Goal: Task Accomplishment & Management: Use online tool/utility

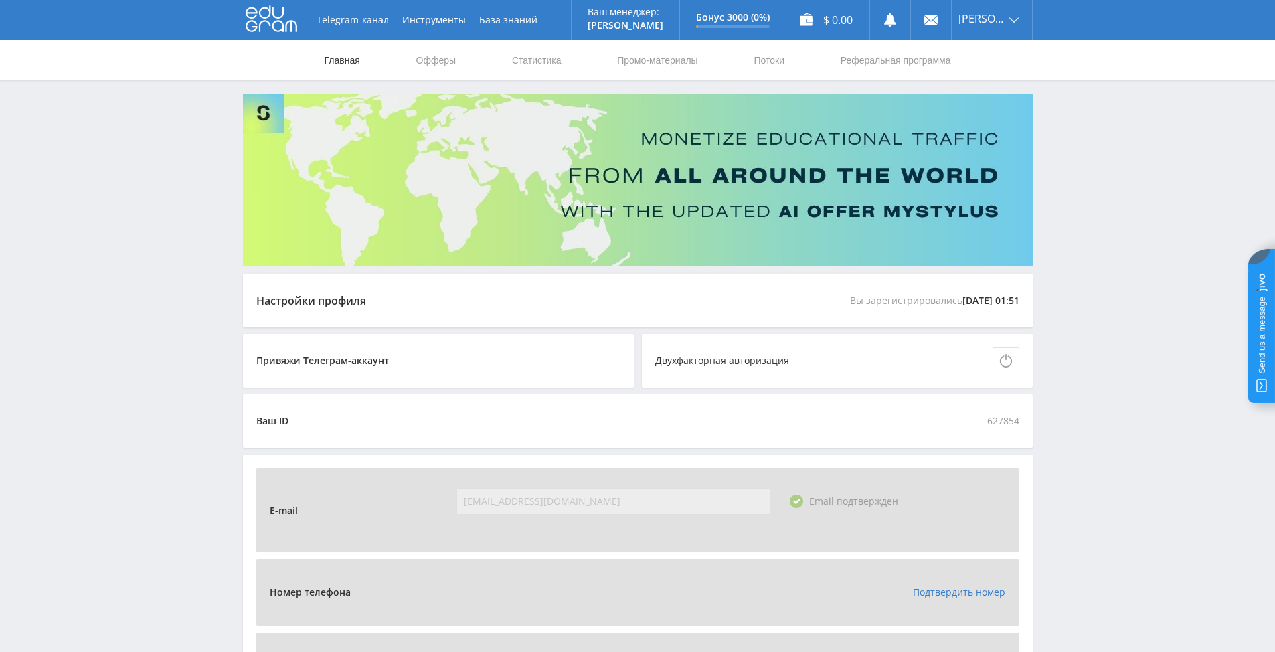
click at [347, 59] on link "Главная" at bounding box center [342, 60] width 38 height 40
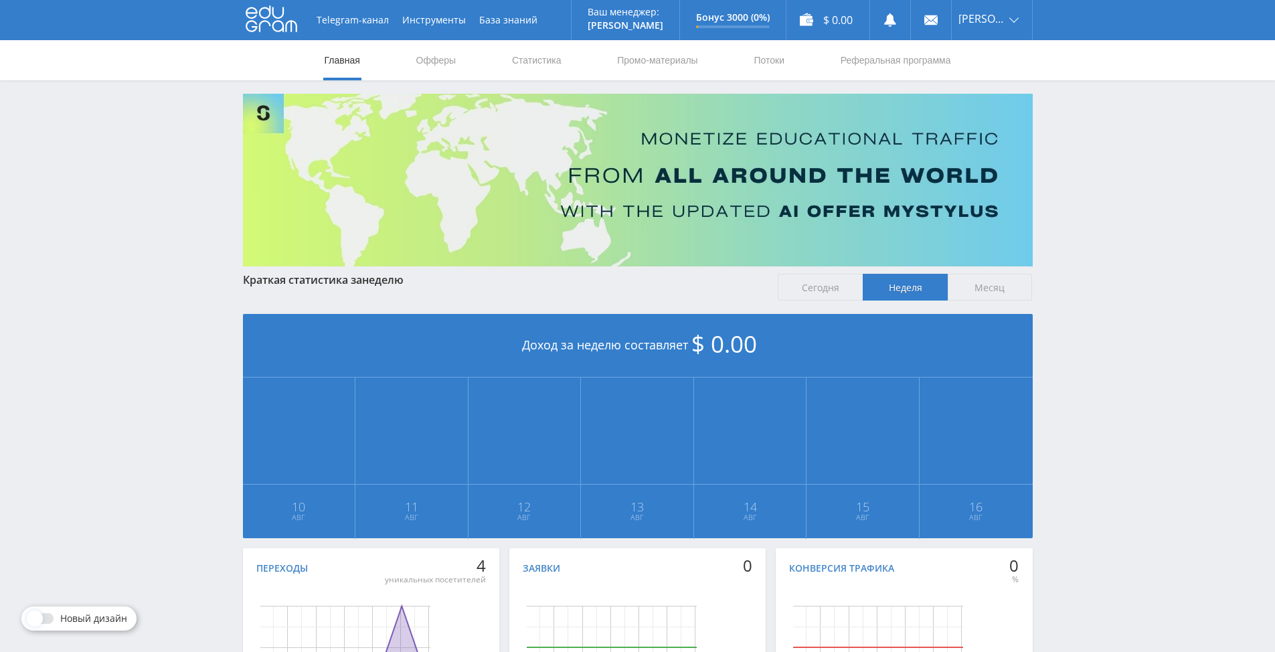
click at [278, 19] on use at bounding box center [272, 19] width 52 height 26
click at [435, 62] on ya-tr-span "Офферы" at bounding box center [436, 60] width 40 height 11
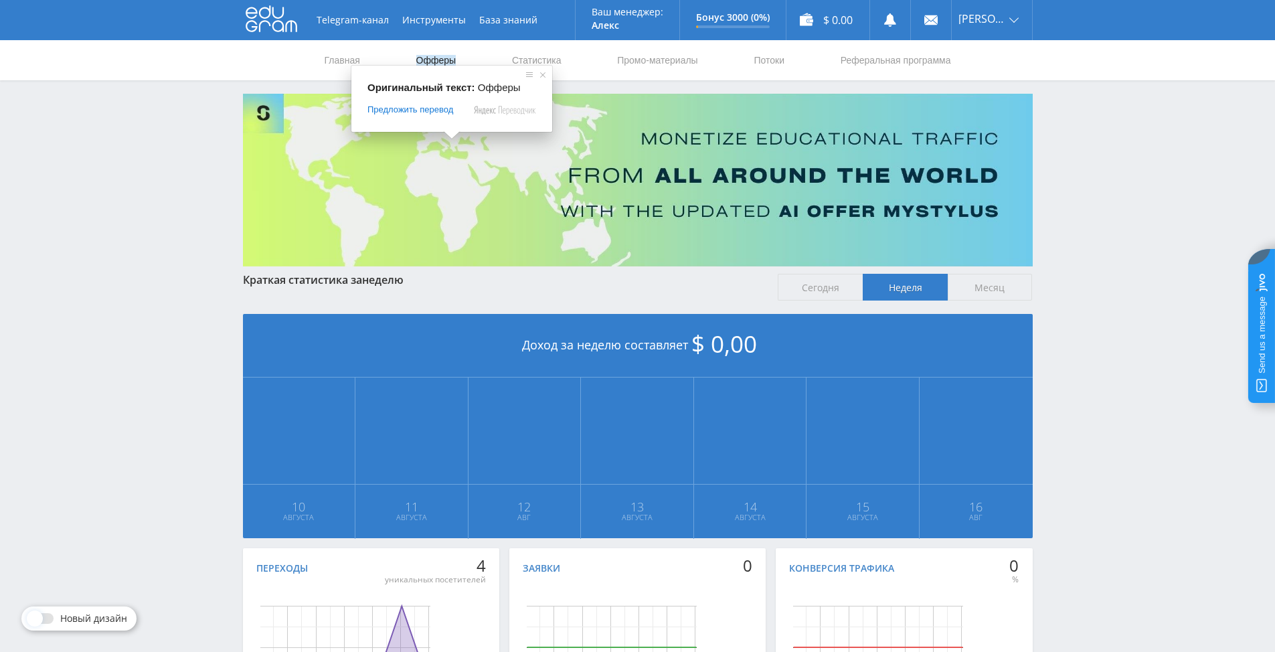
click at [430, 58] on ya-tr-span "Офферы" at bounding box center [436, 60] width 40 height 11
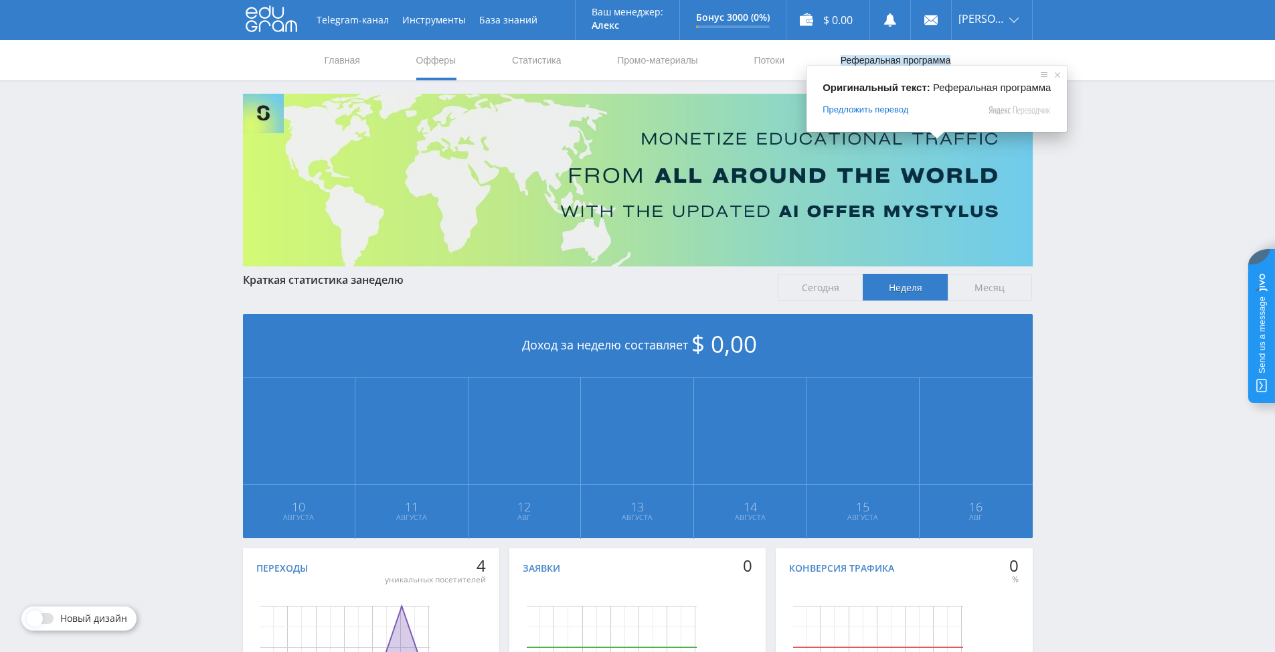
click at [893, 63] on ya-tr-span "Реферальная программа" at bounding box center [895, 60] width 110 height 11
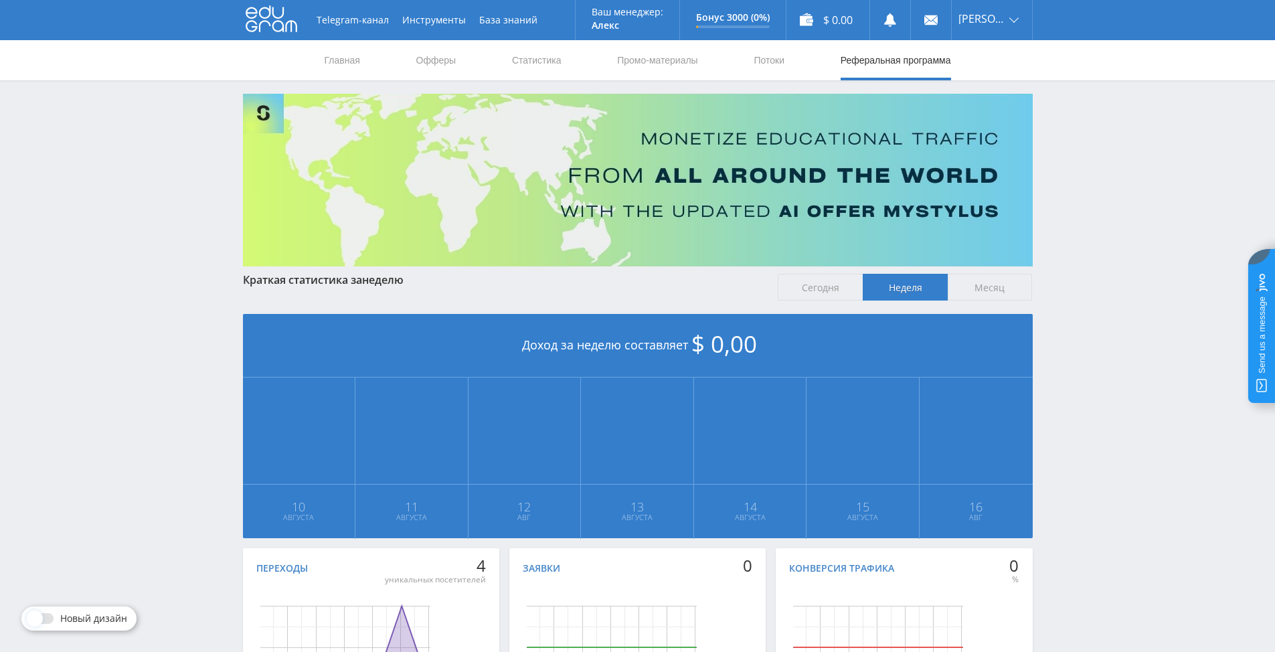
click at [874, 58] on ya-tr-span "Реферальная программа" at bounding box center [895, 60] width 110 height 11
click at [268, 16] on icon at bounding box center [272, 18] width 52 height 27
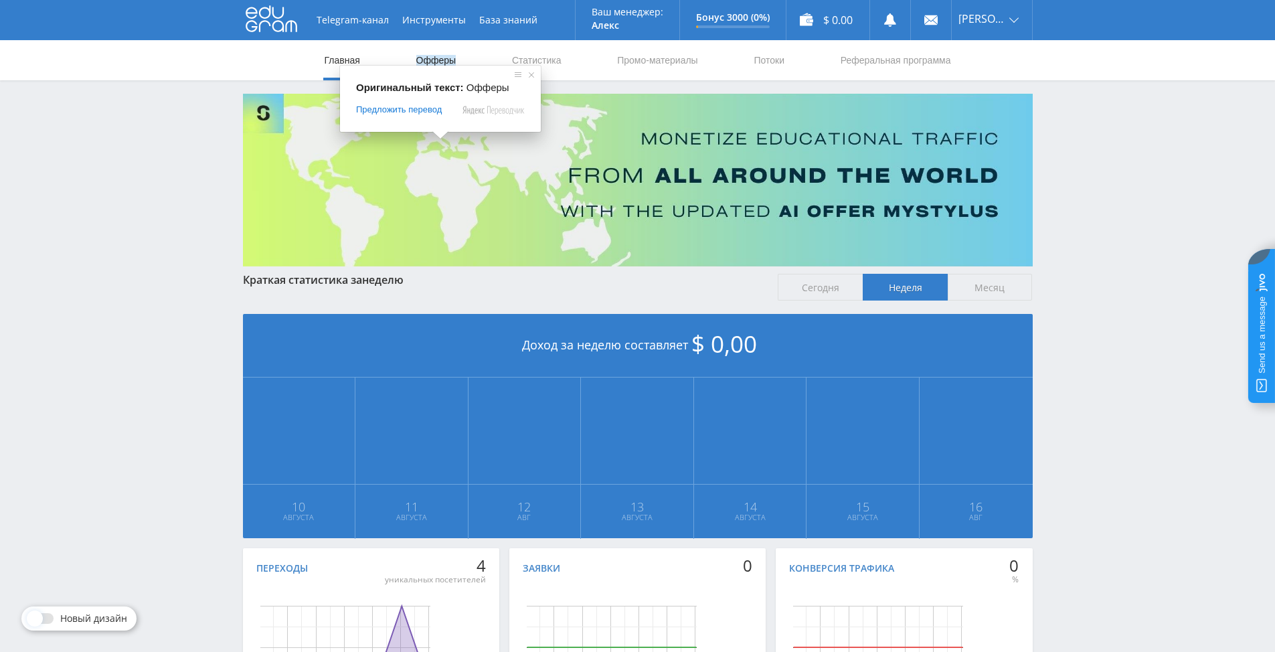
click at [431, 58] on ya-tr-span "Офферы" at bounding box center [436, 60] width 40 height 11
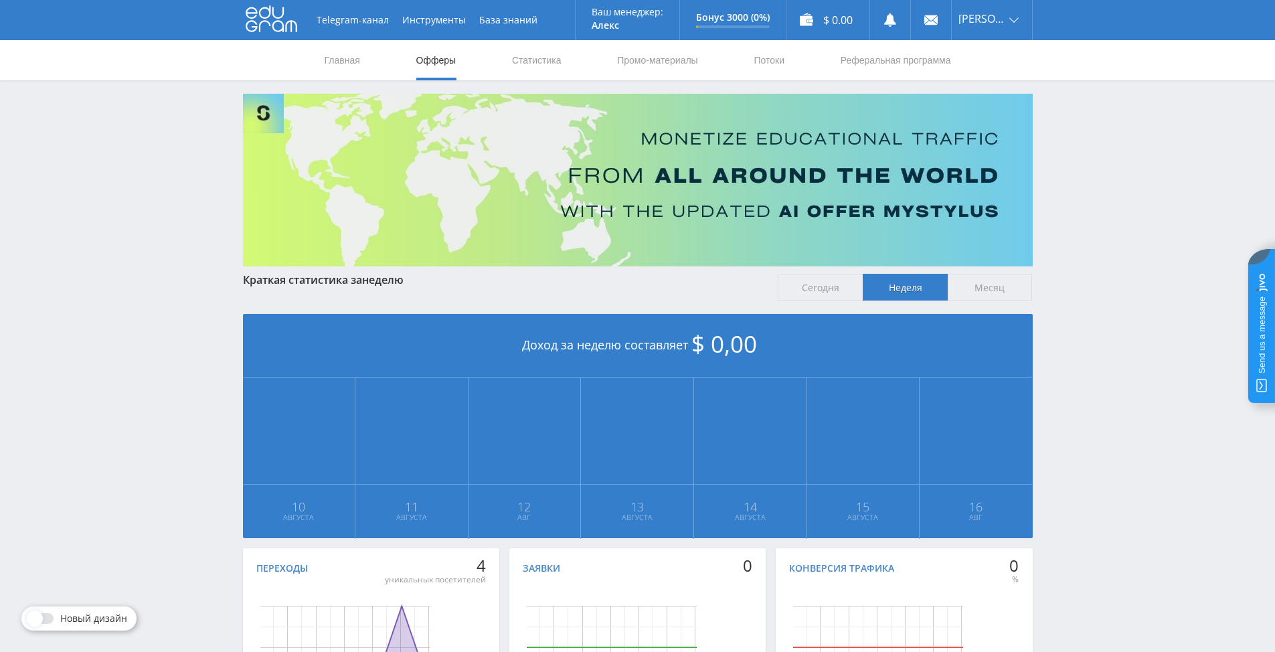
click at [422, 58] on ya-tr-span "Офферы" at bounding box center [436, 60] width 40 height 11
click at [445, 61] on ya-tr-span "Офферы" at bounding box center [436, 60] width 40 height 11
click at [534, 59] on ya-tr-span "Статистика" at bounding box center [537, 60] width 50 height 11
click at [639, 60] on ya-tr-span "Промо-материалы" at bounding box center [657, 60] width 80 height 11
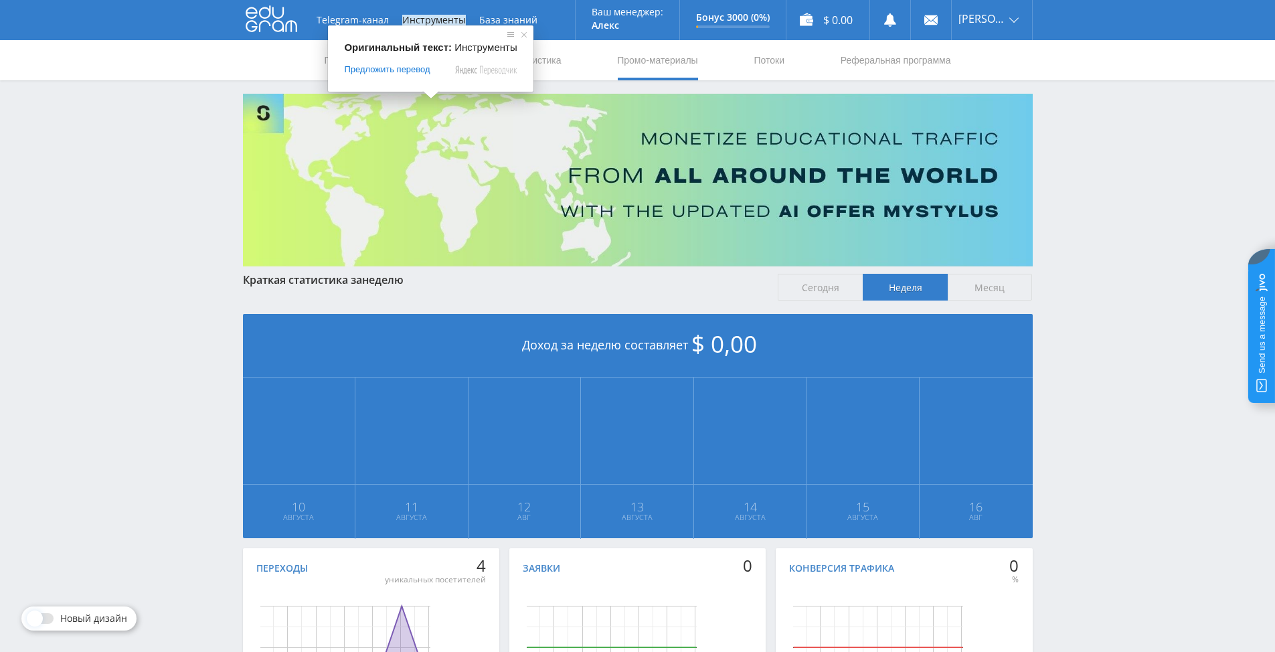
click at [427, 20] on ya-tr-span "Инструменты" at bounding box center [434, 20] width 64 height 11
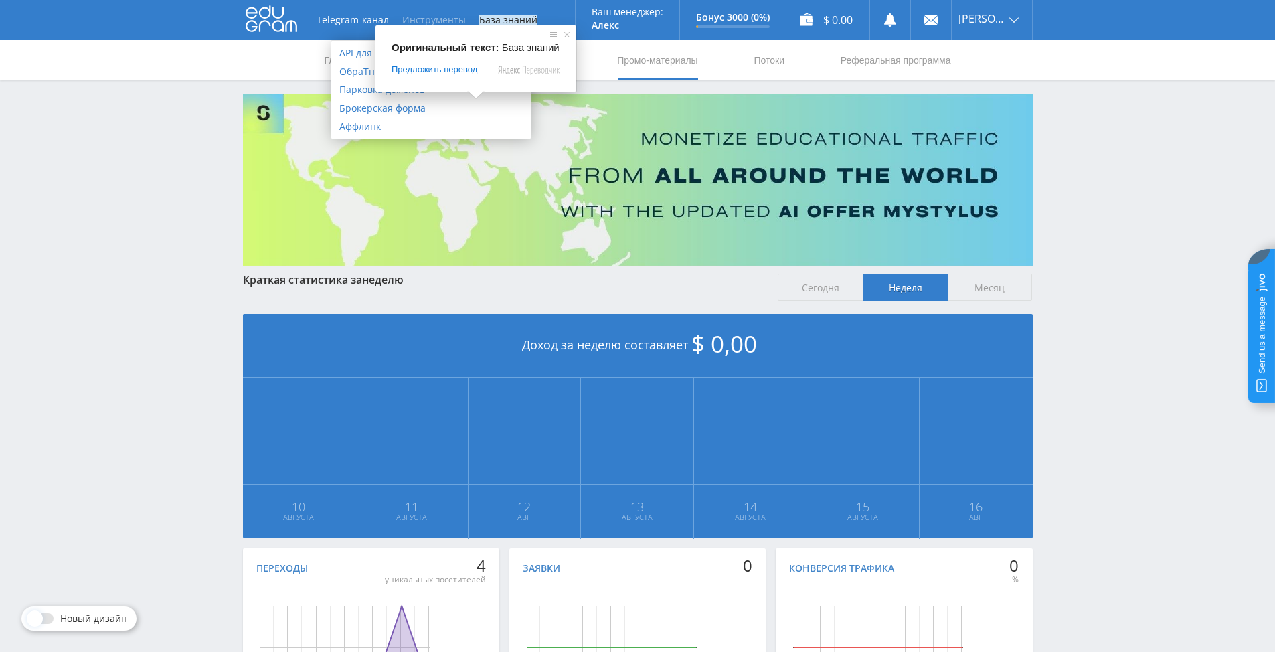
click at [496, 17] on ya-tr-span "База знаний" at bounding box center [508, 20] width 58 height 11
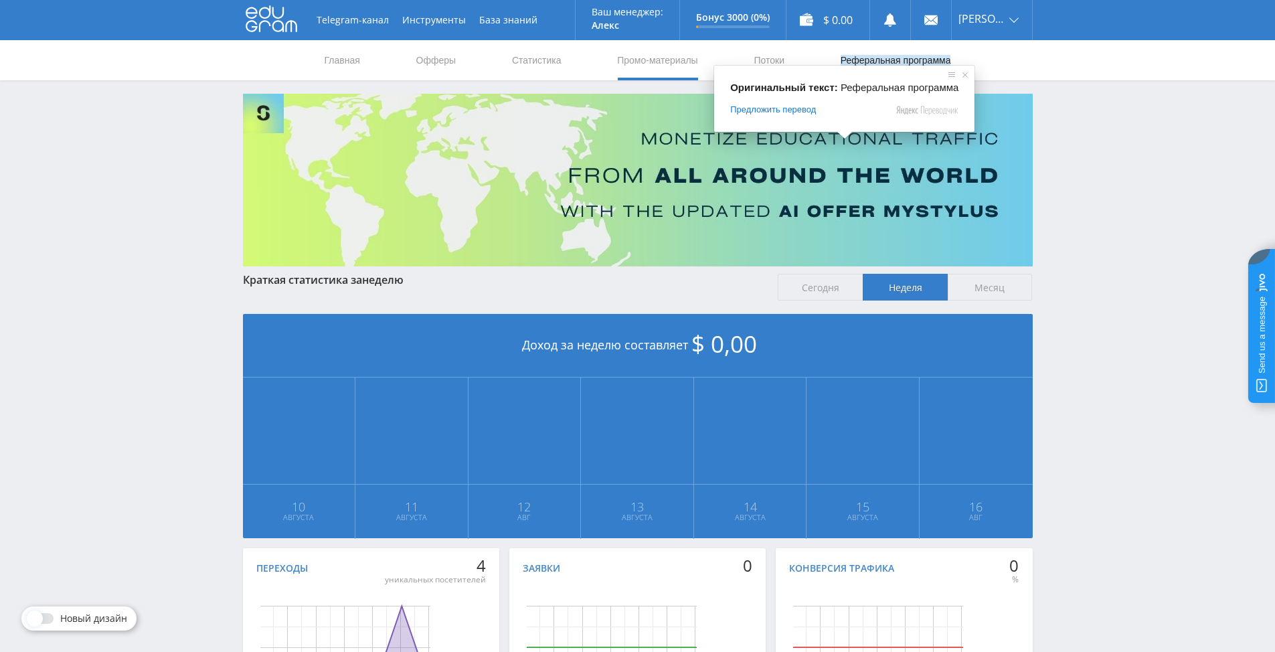
click at [867, 64] on ya-tr-span "Реферальная программа" at bounding box center [895, 60] width 110 height 11
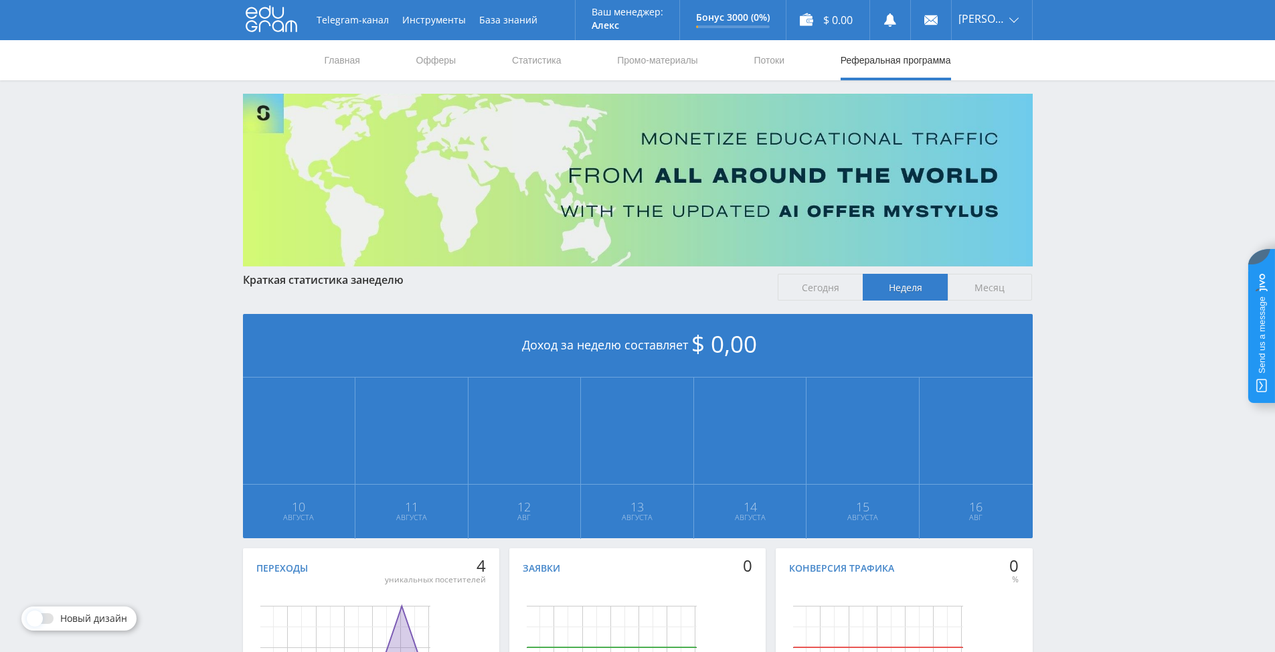
click at [894, 59] on ya-tr-span "Реферальная программа" at bounding box center [895, 60] width 110 height 11
click at [336, 179] on img at bounding box center [637, 180] width 789 height 173
click at [388, 144] on img at bounding box center [637, 180] width 789 height 173
click at [267, 16] on icon at bounding box center [272, 18] width 52 height 27
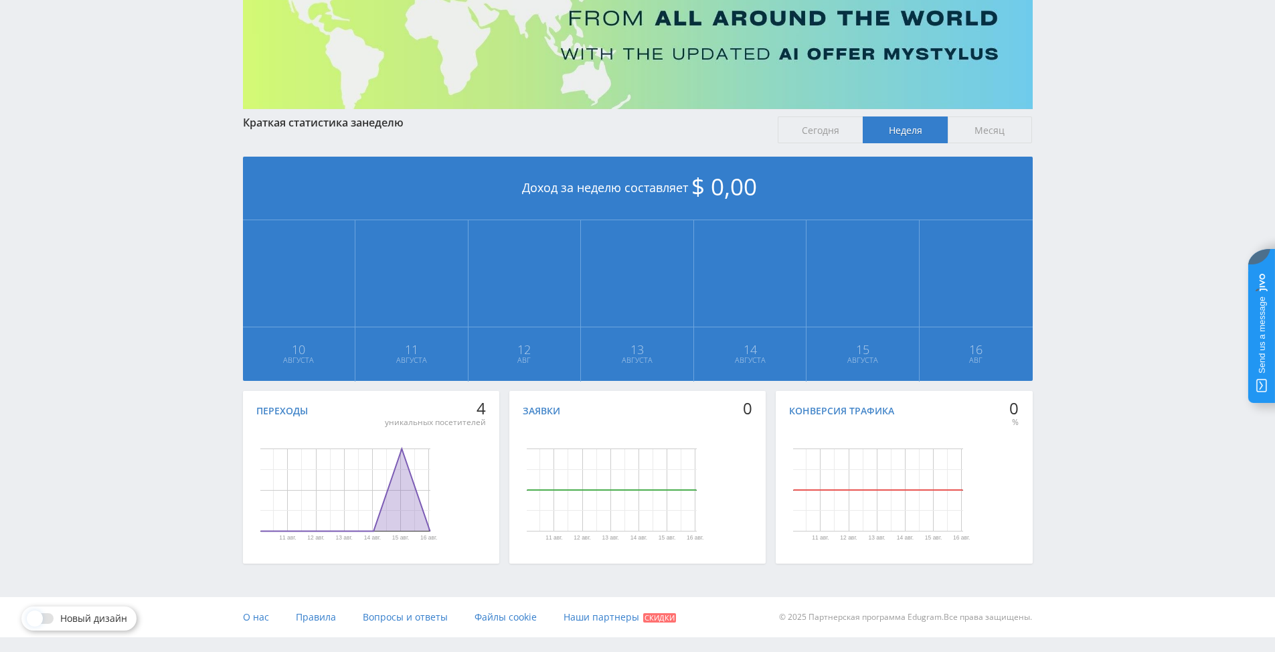
scroll to position [219, 0]
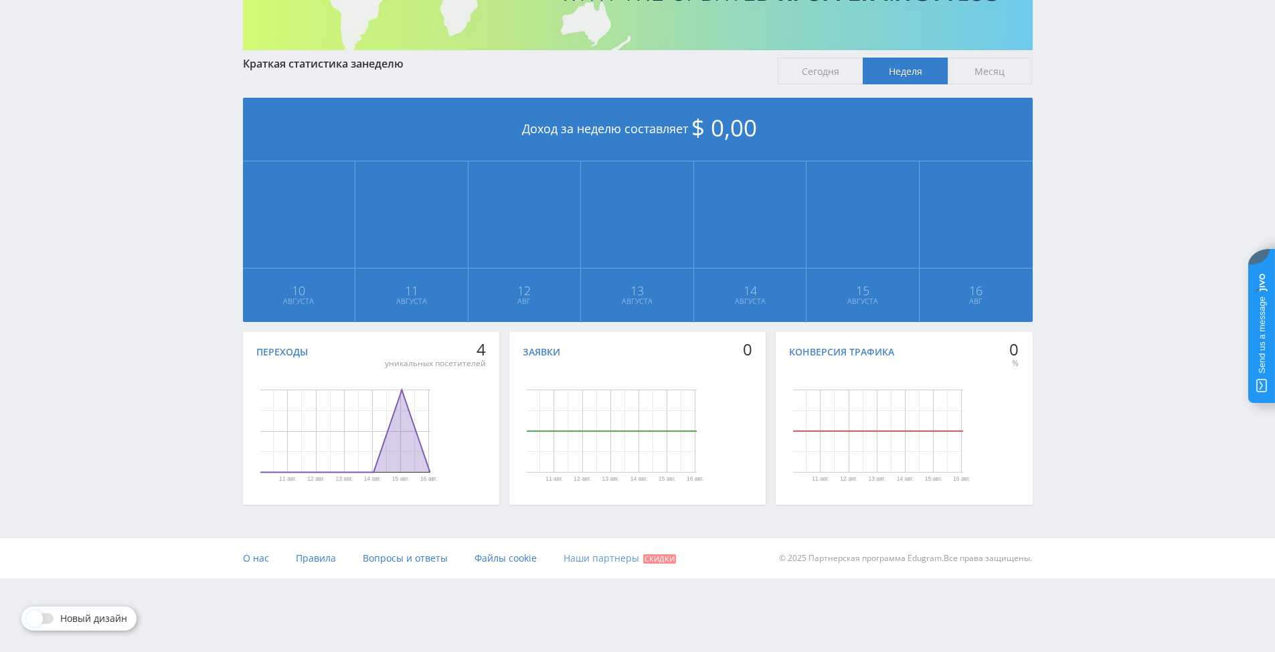
click at [589, 555] on ya-tr-span "Наши партнеры" at bounding box center [601, 557] width 76 height 13
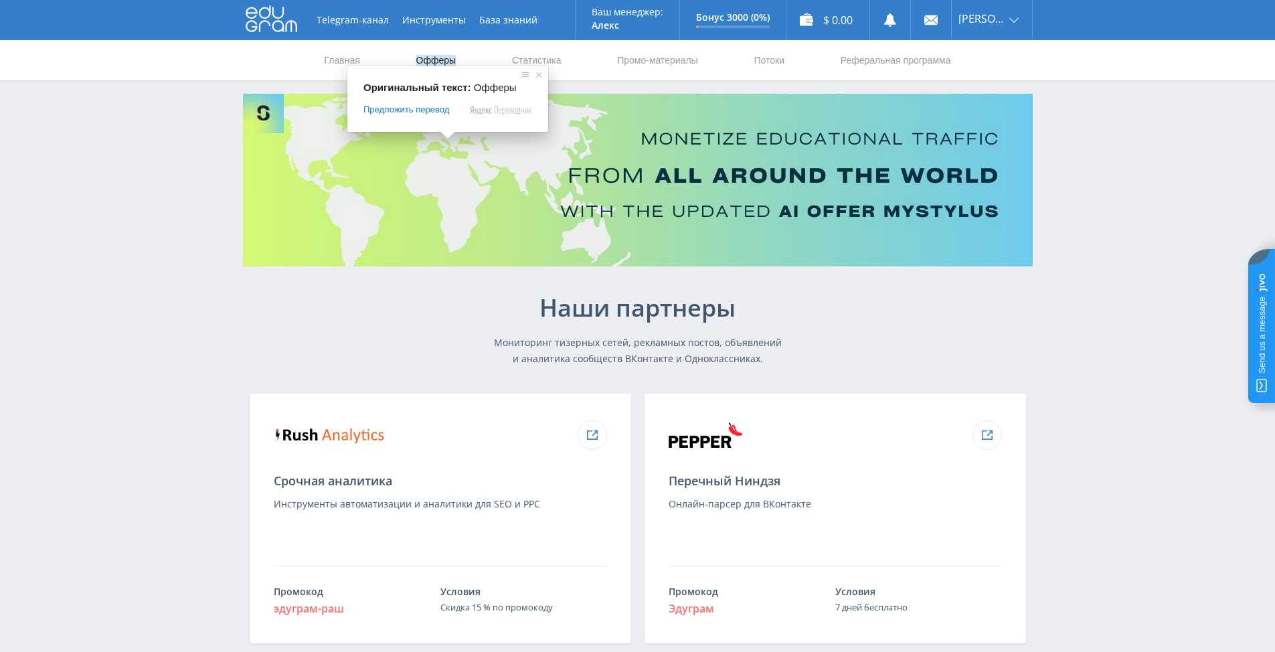
click at [436, 58] on ya-tr-span "Офферы" at bounding box center [436, 60] width 40 height 11
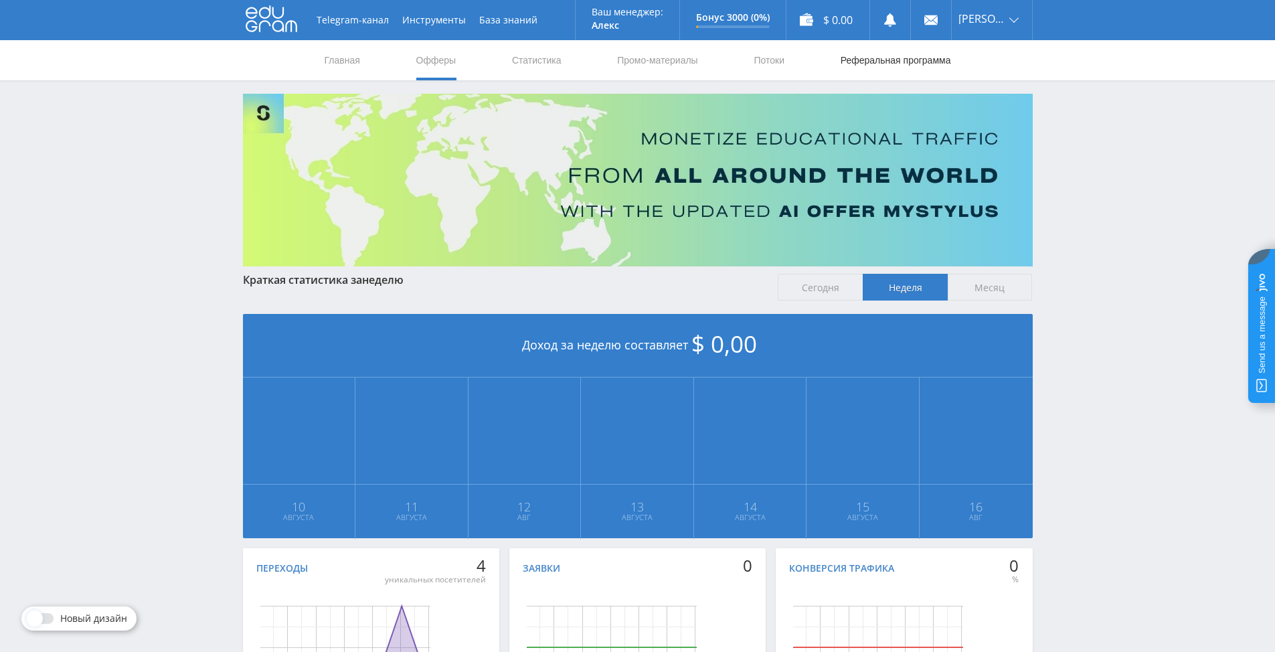
click at [862, 61] on ya-tr-span "Реферальная программа" at bounding box center [895, 60] width 110 height 11
click at [662, 58] on ya-tr-span "Промо-материалы" at bounding box center [657, 60] width 80 height 11
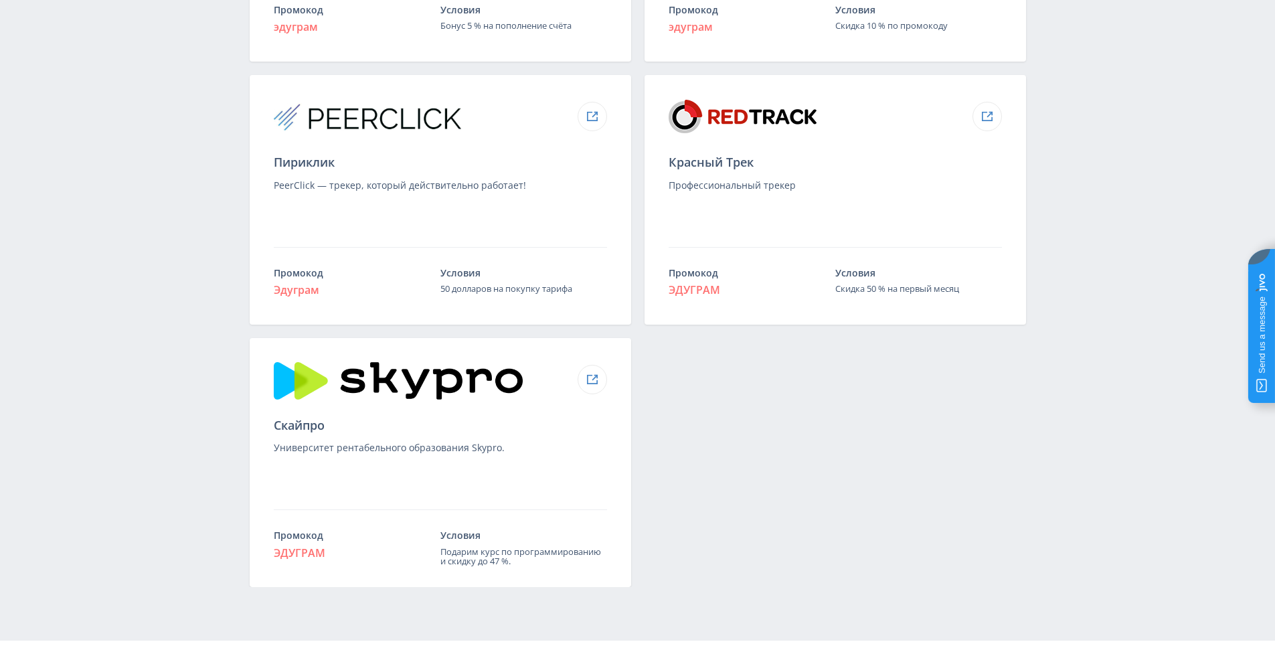
scroll to position [1398, 0]
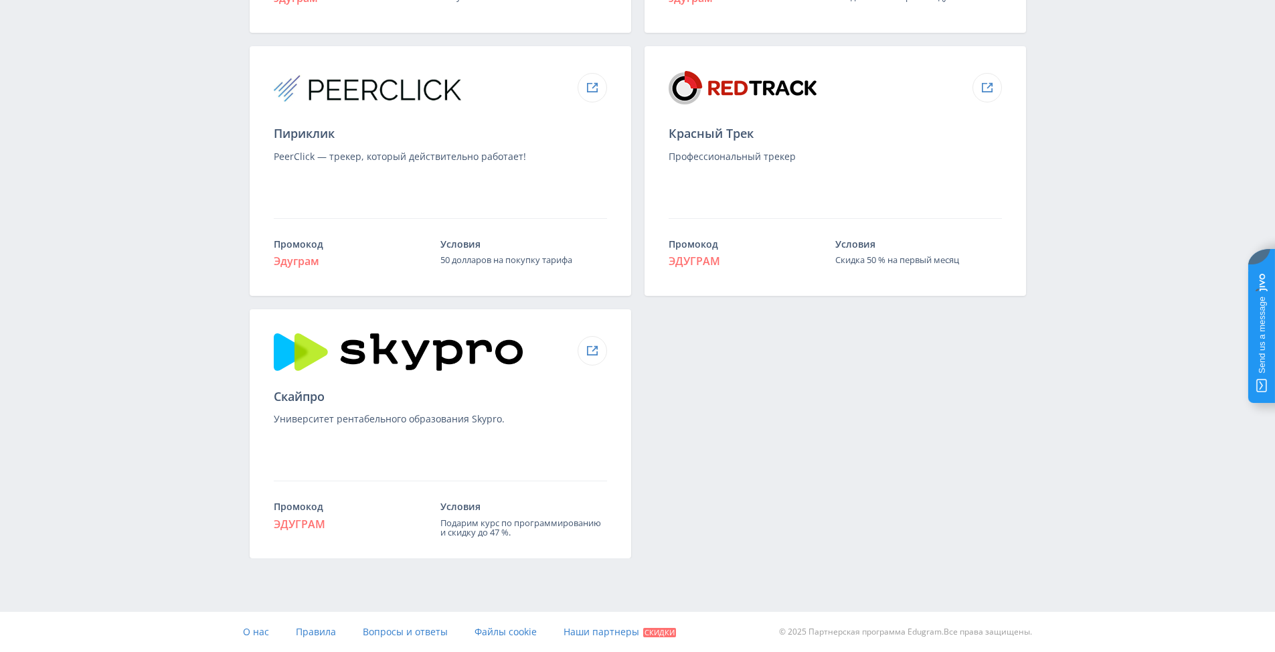
click at [397, 350] on img at bounding box center [398, 351] width 249 height 37
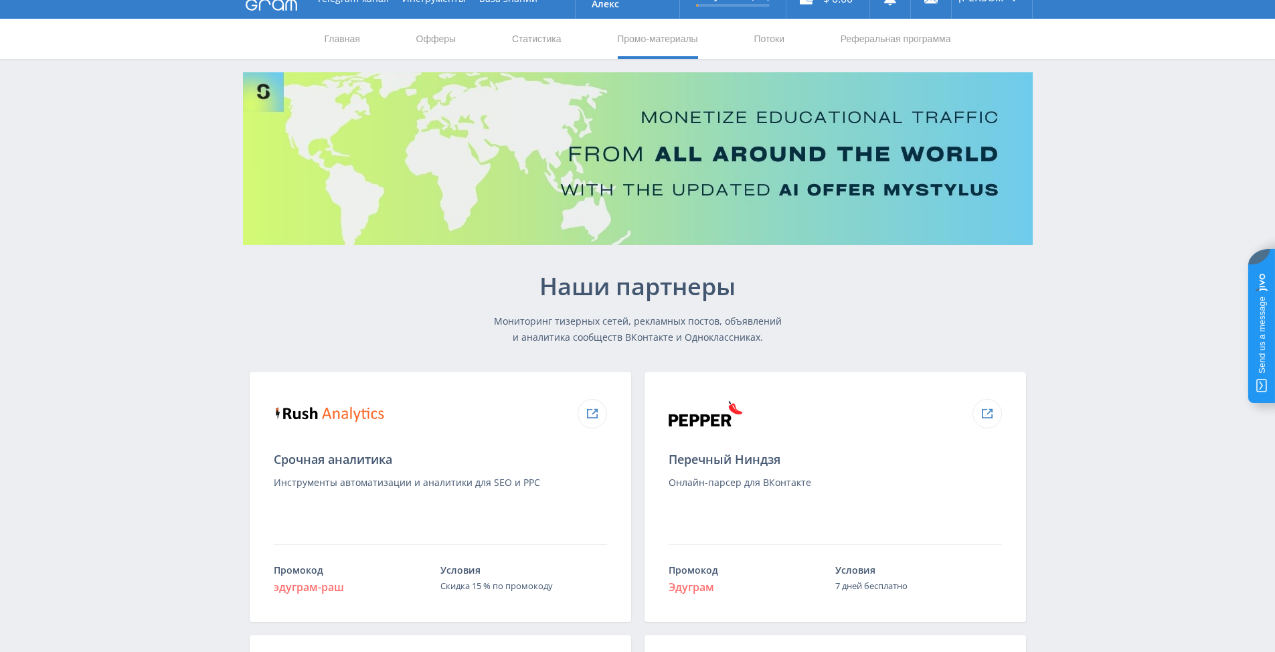
scroll to position [0, 0]
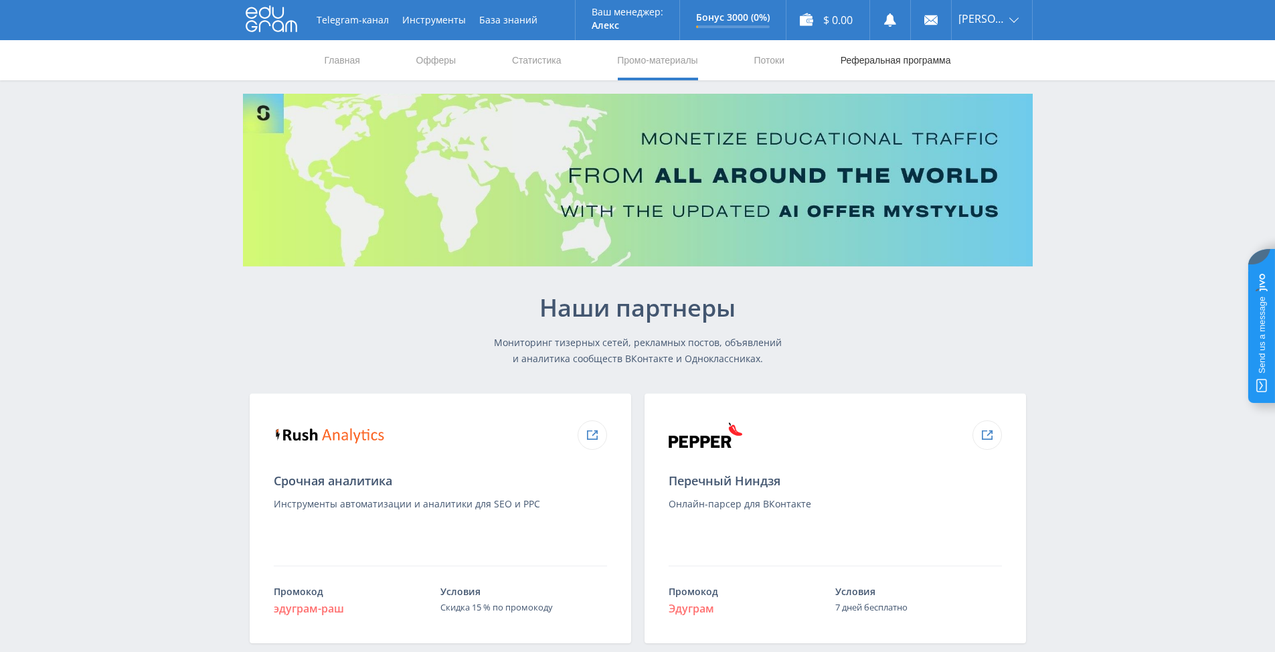
click at [889, 62] on ya-tr-span "Реферальная программа" at bounding box center [895, 60] width 110 height 11
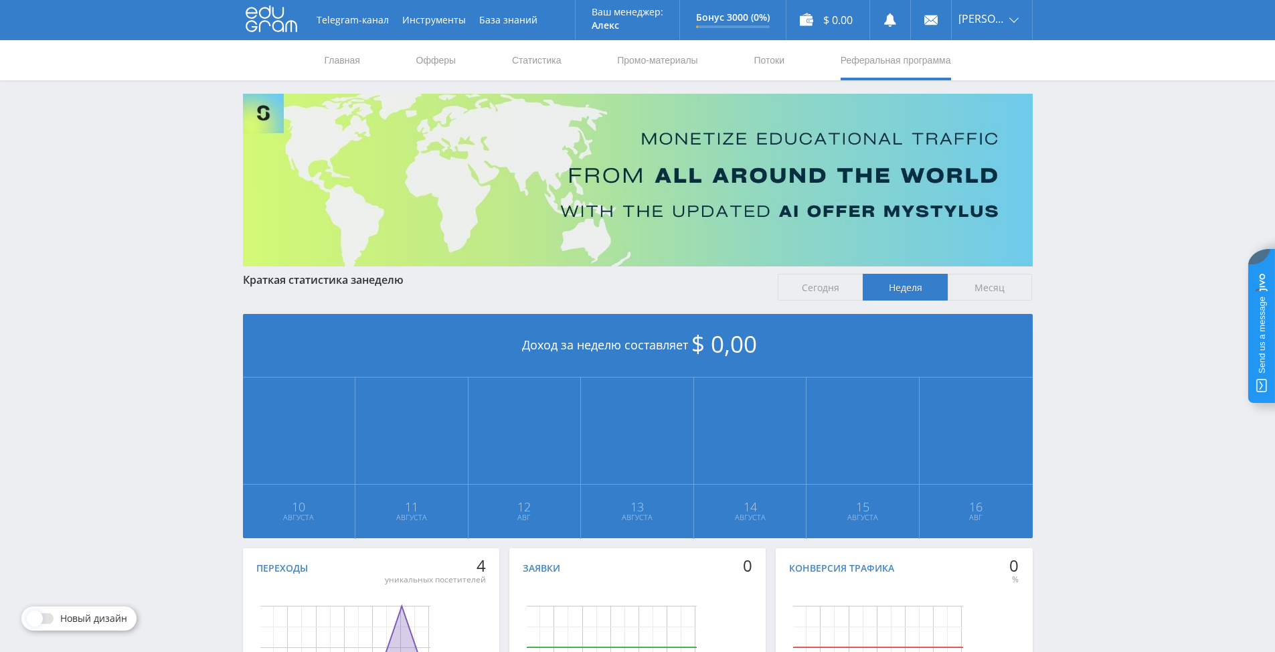
click at [272, 13] on use at bounding box center [272, 19] width 52 height 26
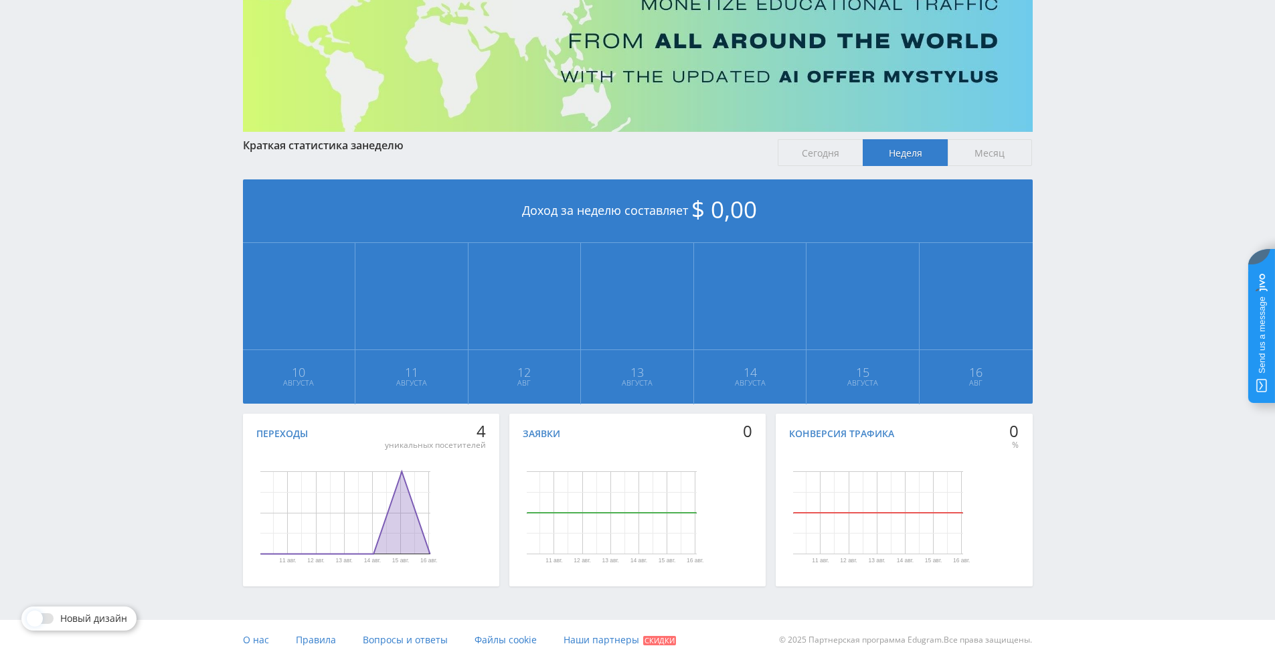
scroll to position [143, 0]
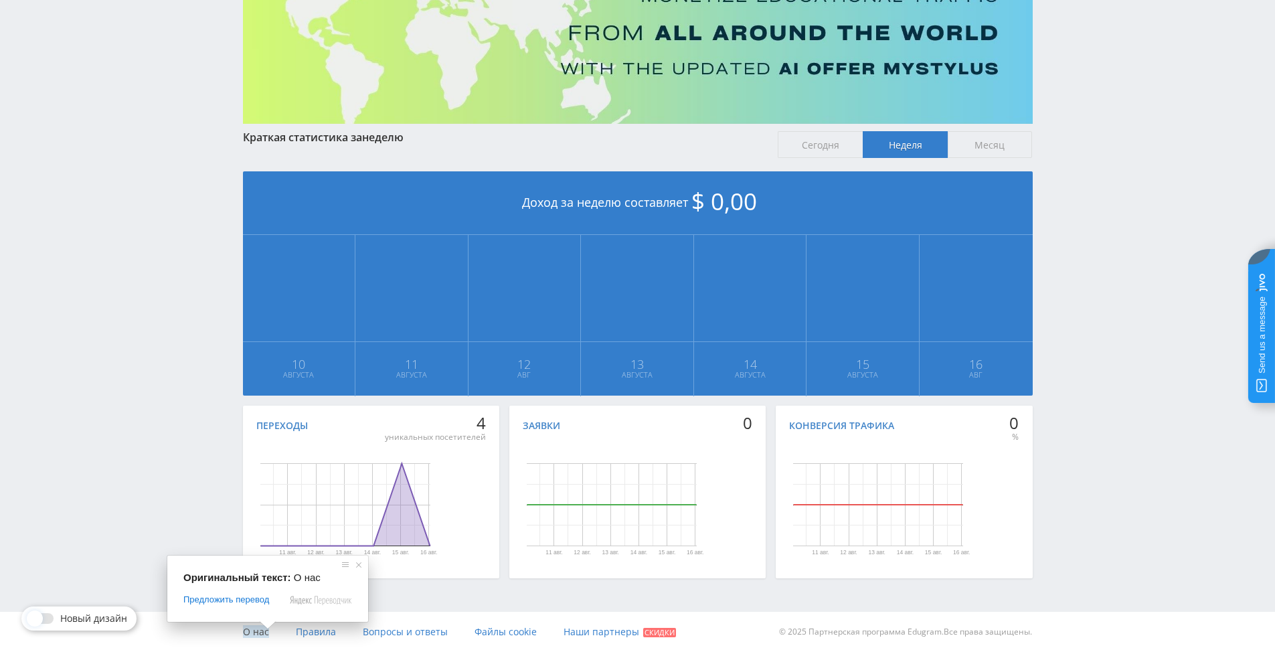
click at [254, 633] on ya-tr-span "О нас" at bounding box center [256, 631] width 26 height 13
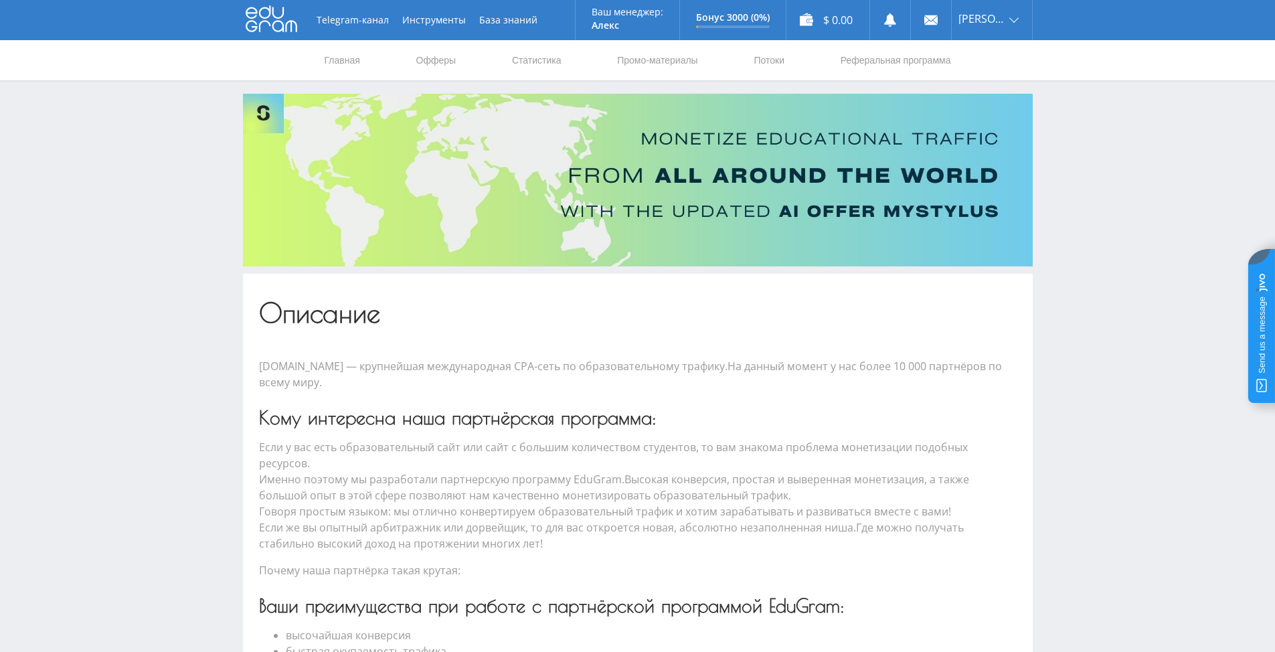
click at [268, 109] on img at bounding box center [637, 180] width 789 height 173
click at [616, 175] on img at bounding box center [637, 180] width 789 height 173
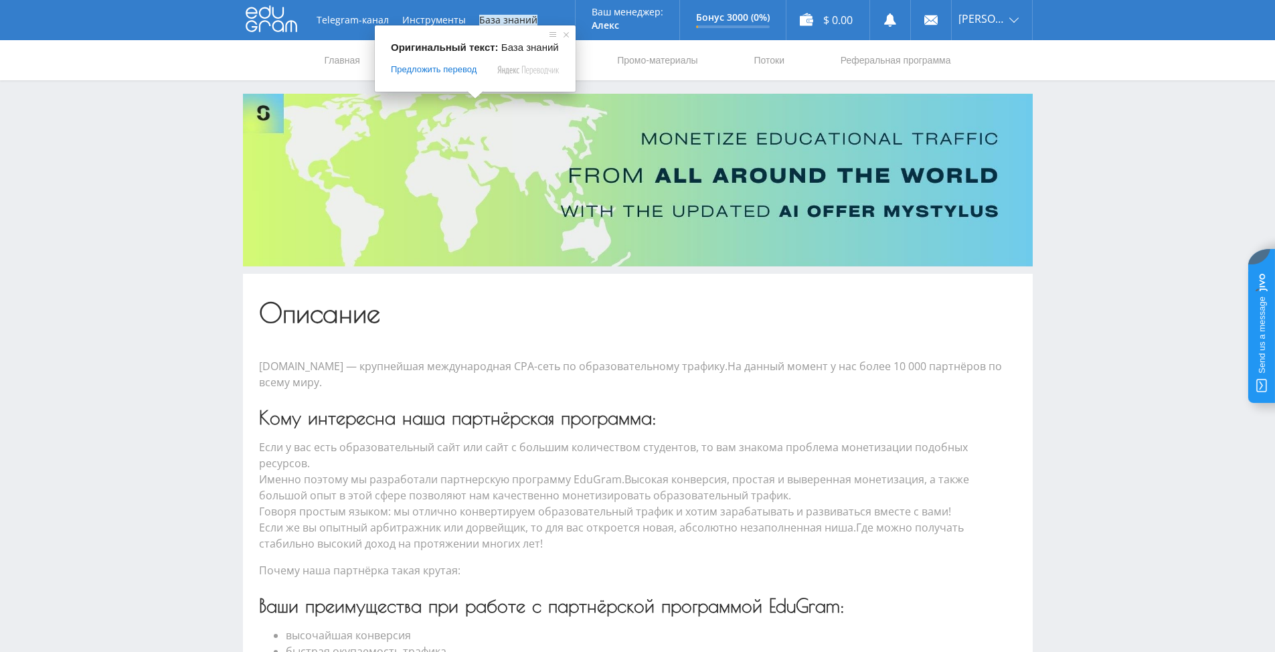
click at [270, 20] on icon at bounding box center [272, 18] width 52 height 27
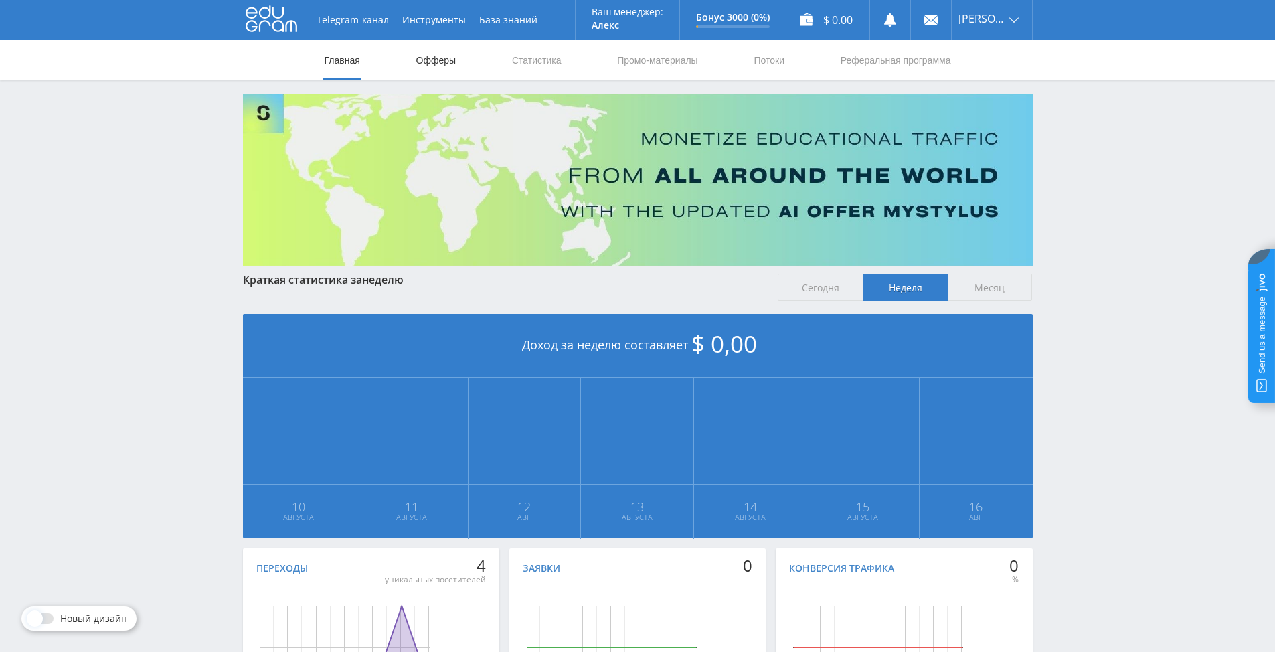
click at [447, 59] on ya-tr-span "Офферы" at bounding box center [436, 60] width 40 height 11
click at [777, 62] on ya-tr-span "Потоки" at bounding box center [768, 60] width 31 height 11
click at [682, 64] on ya-tr-span "Промо-материалы" at bounding box center [657, 60] width 80 height 11
click at [899, 62] on ya-tr-span "Реферальная программа" at bounding box center [895, 60] width 110 height 11
click at [904, 58] on ya-tr-span "Реферальная программа" at bounding box center [895, 60] width 110 height 11
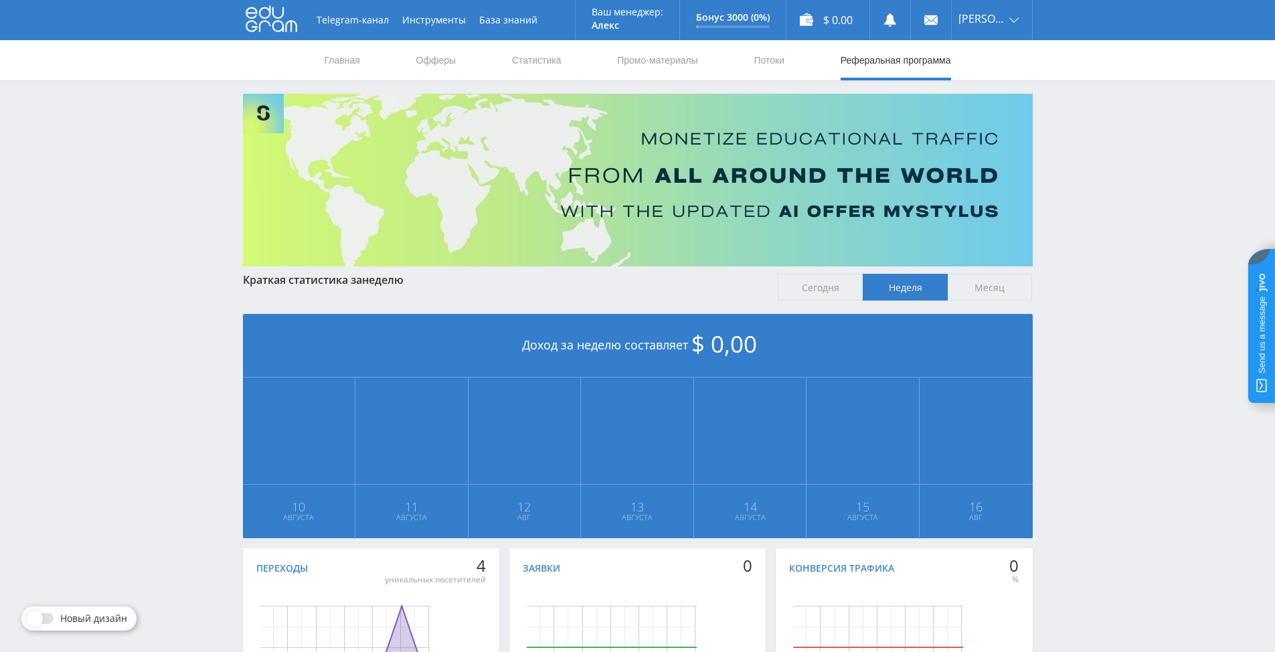
click at [917, 58] on ya-tr-span "Реферальная программа" at bounding box center [895, 60] width 110 height 11
click at [984, 55] on ya-tr-span "Профиль" at bounding box center [978, 51] width 41 height 13
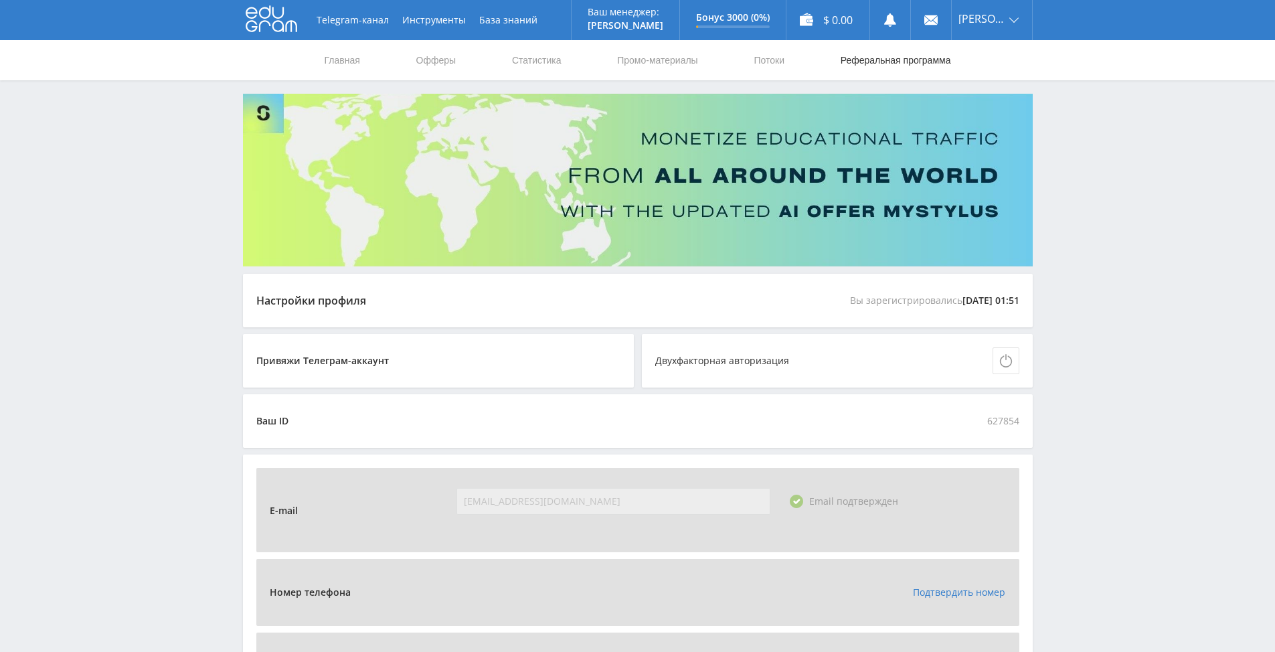
click at [869, 60] on link "Реферальная программа" at bounding box center [895, 60] width 113 height 40
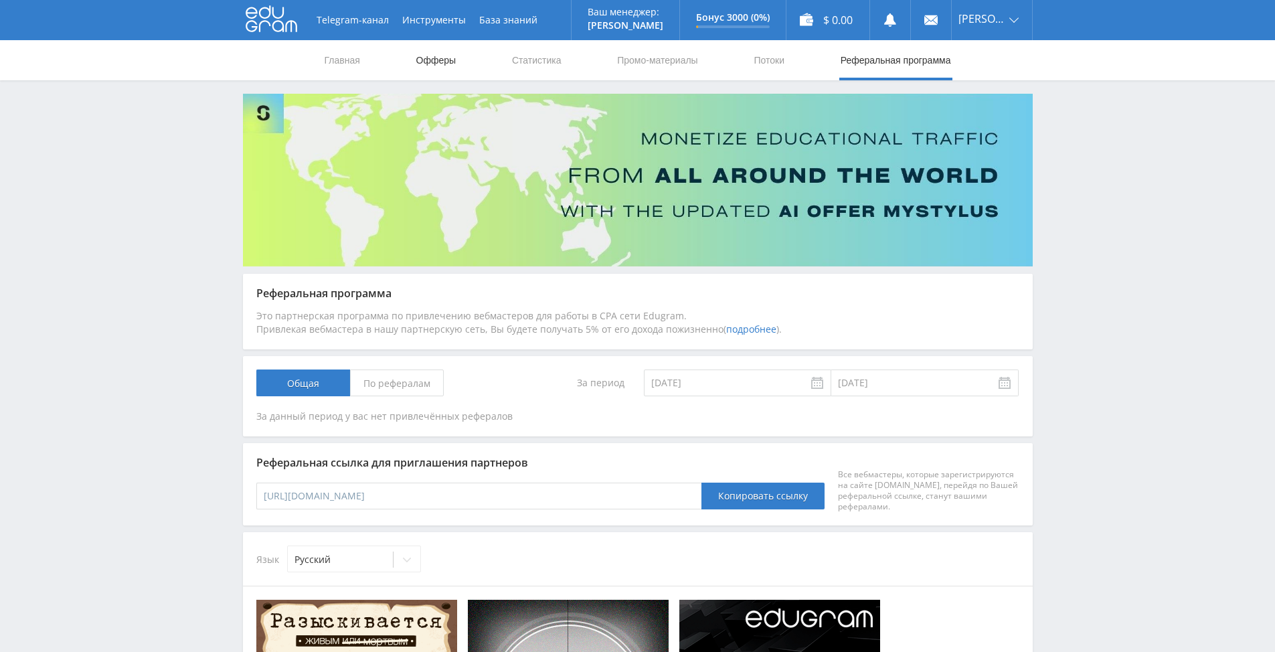
click at [426, 59] on link "Офферы" at bounding box center [436, 60] width 43 height 40
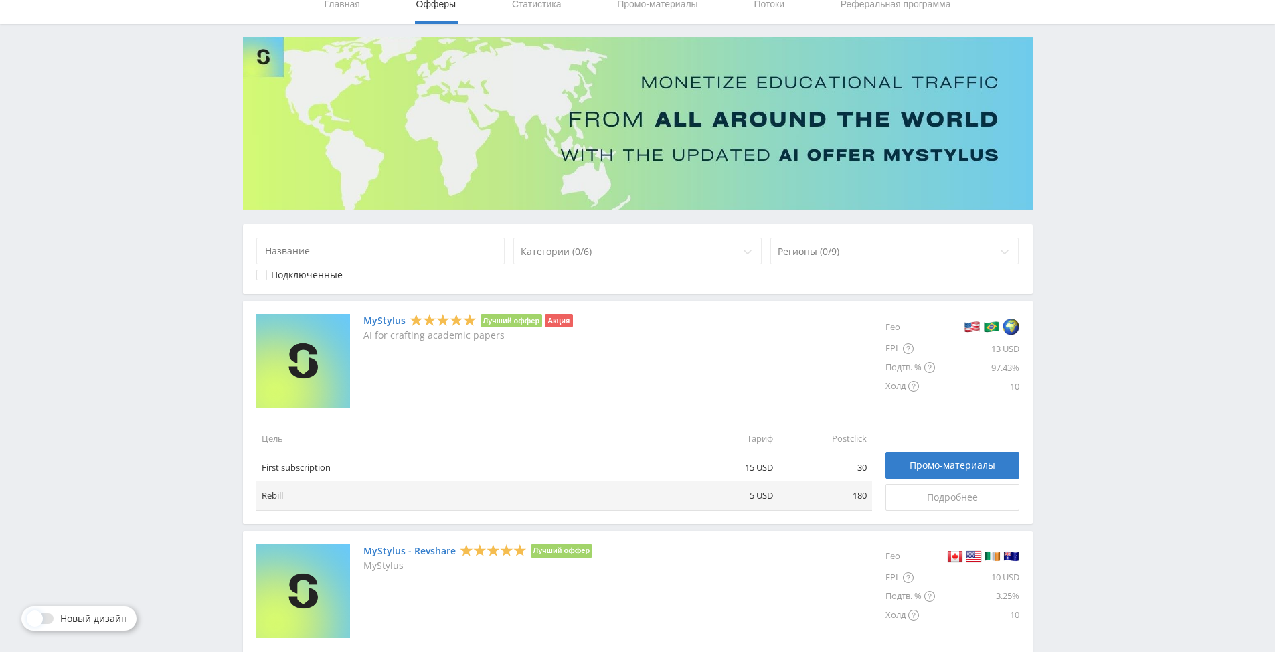
scroll to position [268, 0]
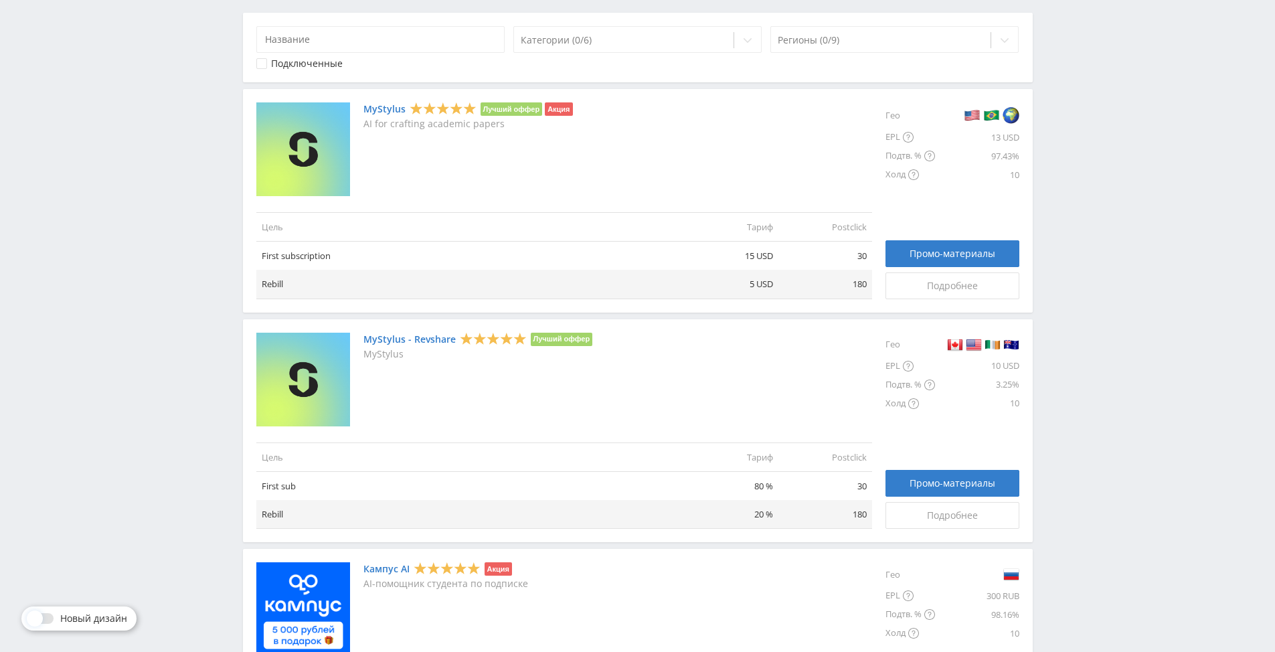
click at [381, 109] on link "MyStylus" at bounding box center [384, 109] width 42 height 11
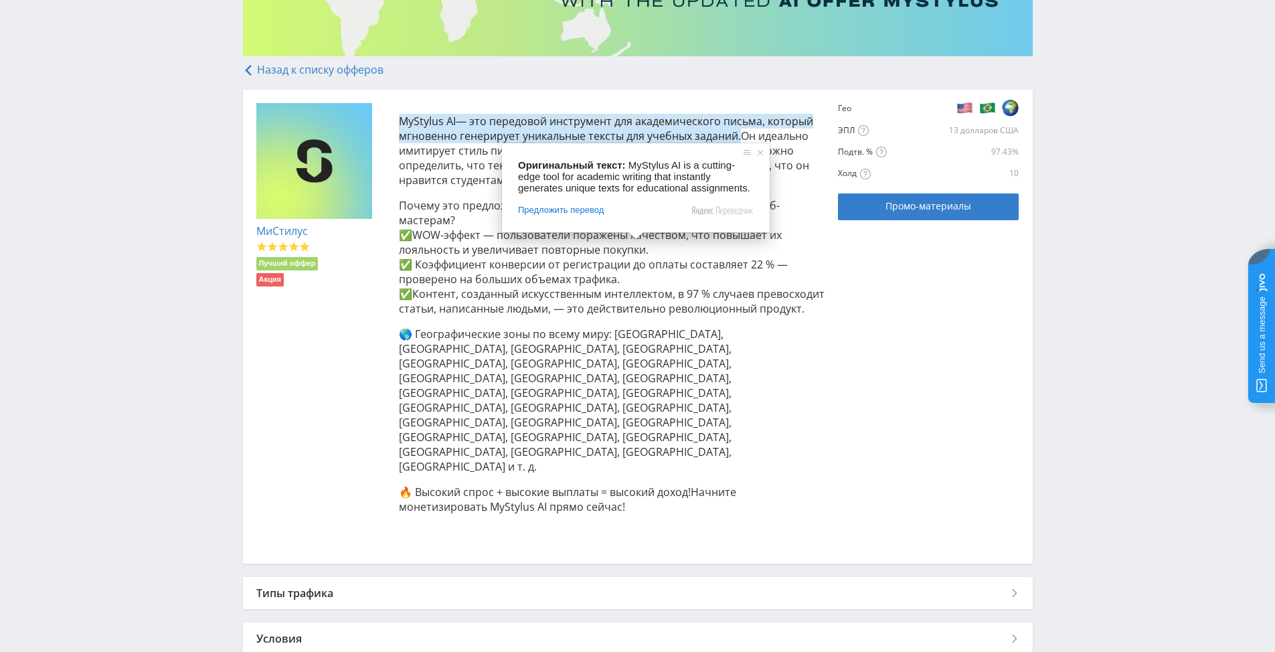
scroll to position [234, 0]
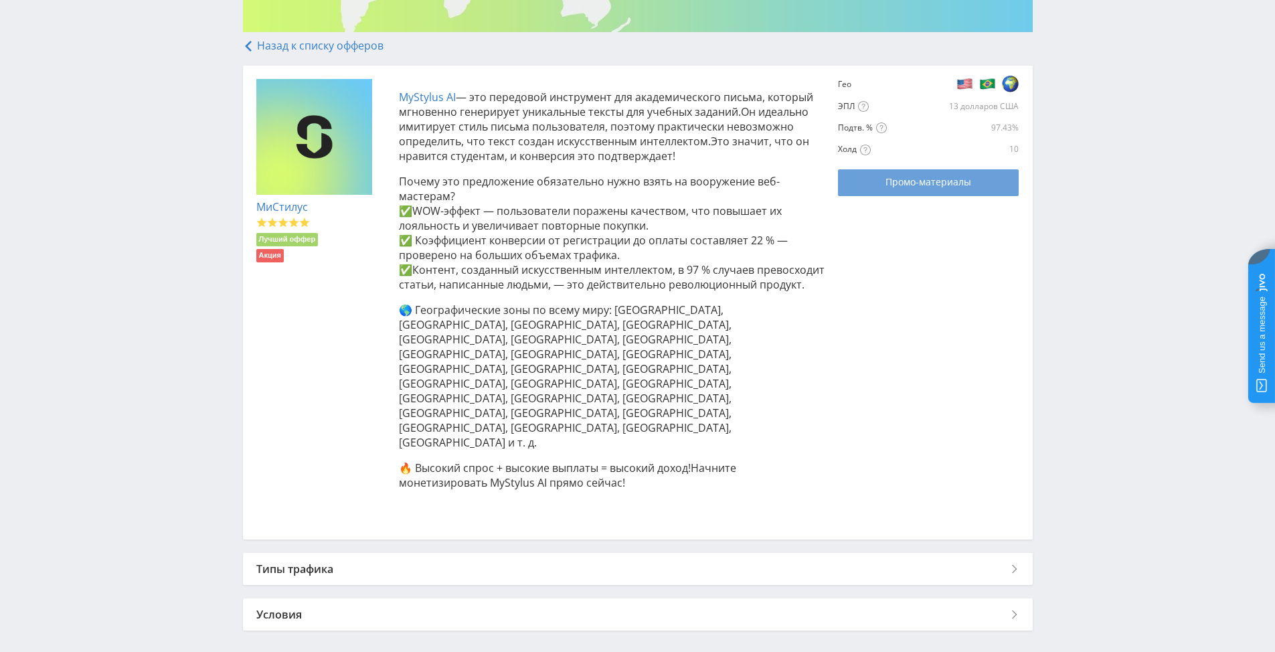
click at [879, 182] on div "Промо-материалы" at bounding box center [927, 182] width 147 height 11
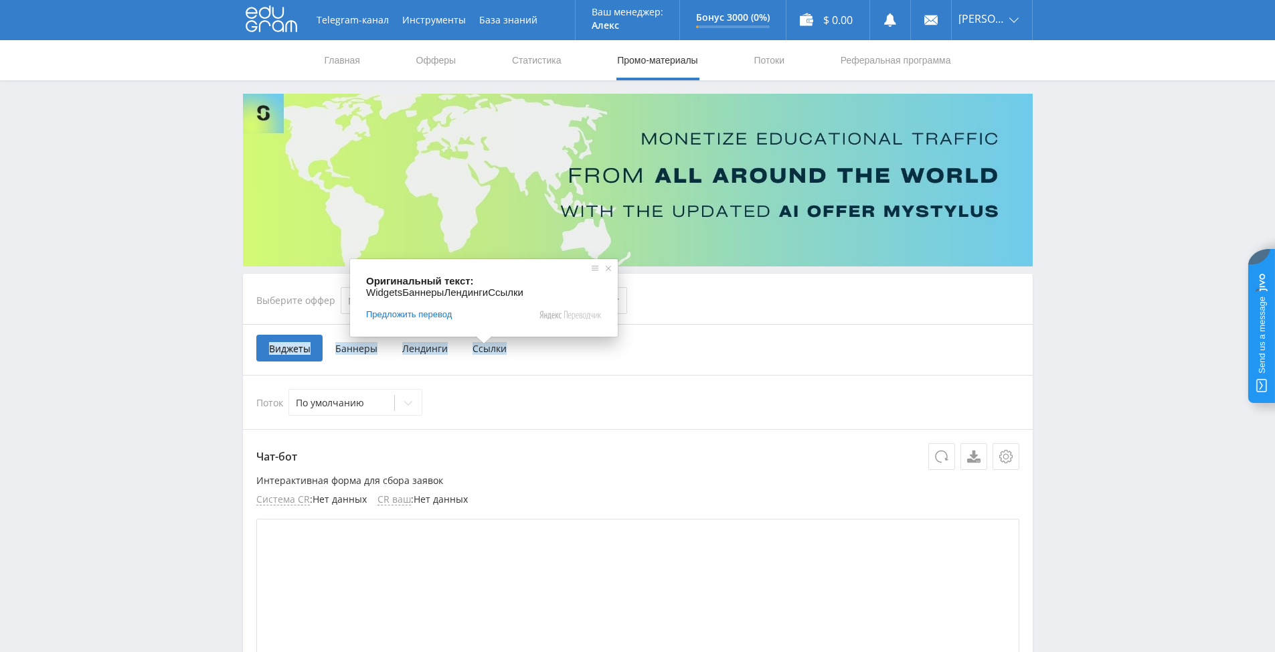
click at [485, 351] on ya-tr-span "Ссылки" at bounding box center [489, 348] width 34 height 13
click at [0, 0] on input "Ссылки" at bounding box center [0, 0] width 0 height 0
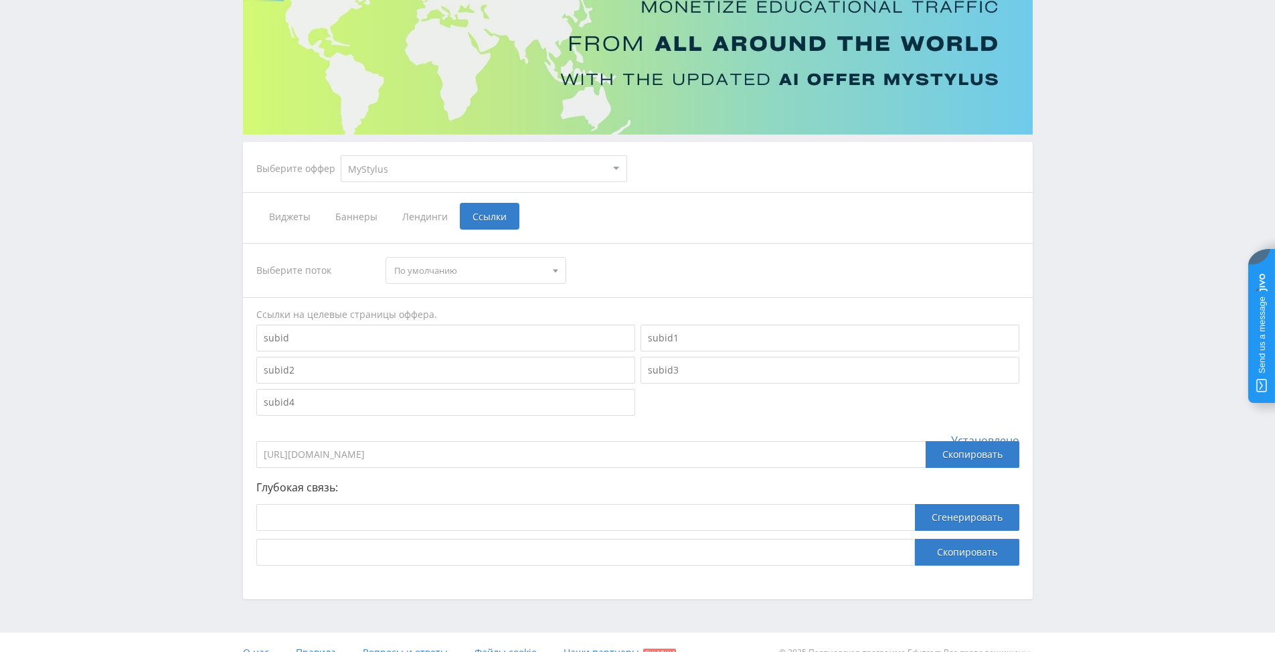
scroll to position [153, 0]
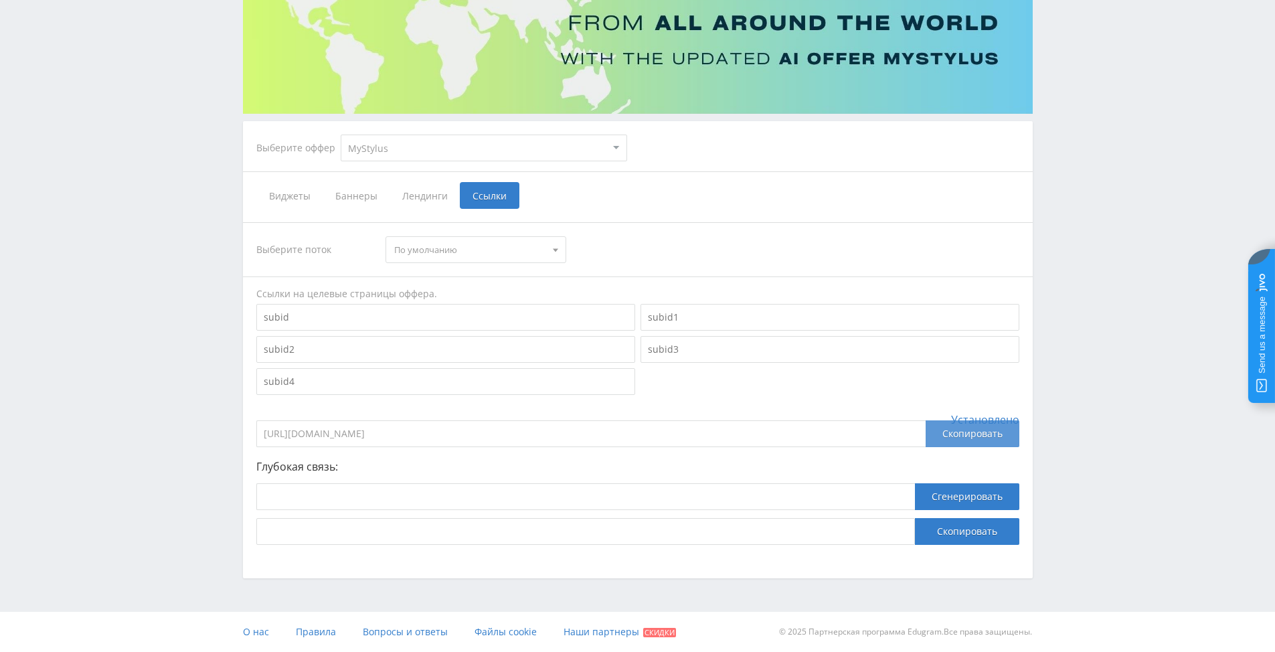
click at [955, 432] on ya-tr-span "Скопировать" at bounding box center [972, 433] width 60 height 13
click at [949, 437] on ya-tr-span "Скопировать" at bounding box center [972, 433] width 60 height 13
